Goal: Task Accomplishment & Management: Use online tool/utility

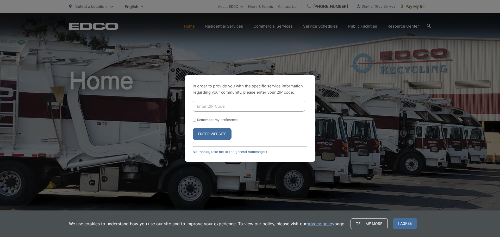
click at [243, 110] on input "Enter ZIP Code" at bounding box center [249, 106] width 113 height 11
type input "92014"
click at [218, 133] on button "Enter Website" at bounding box center [212, 134] width 39 height 12
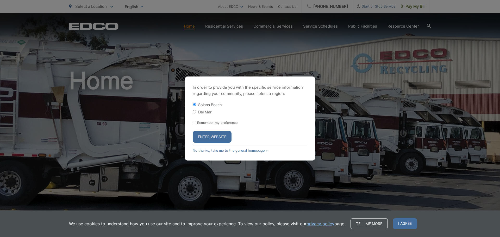
click at [205, 112] on label "Del Mar" at bounding box center [204, 112] width 13 height 4
click at [196, 112] on input "Del Mar" at bounding box center [194, 111] width 3 height 3
radio input "true"
click at [215, 137] on button "Enter Website" at bounding box center [212, 137] width 39 height 12
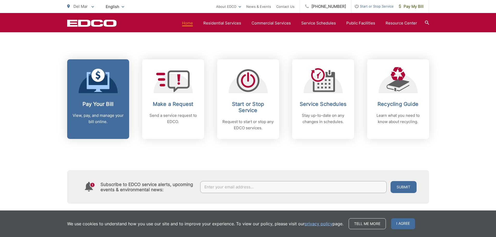
scroll to position [191, 0]
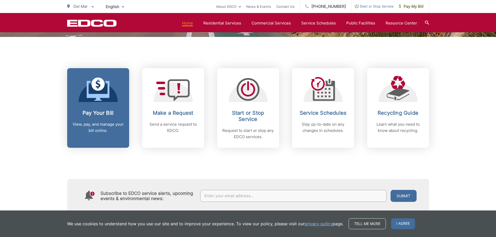
click at [102, 127] on p "View, pay, and manage your bill online." at bounding box center [98, 127] width 52 height 13
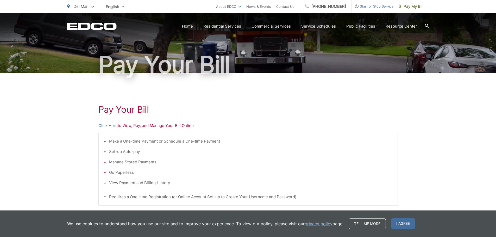
scroll to position [35, 0]
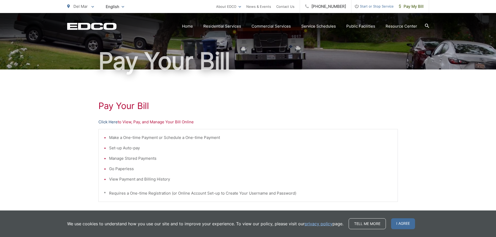
click at [113, 124] on link "Click Here" at bounding box center [108, 122] width 19 height 6
